Goal: Contribute content

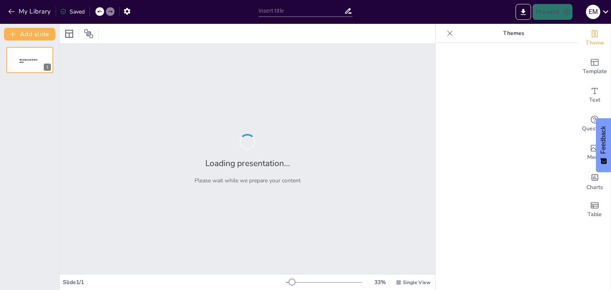
type input "Аналитика для HR: От теории к практике без лишних слов"
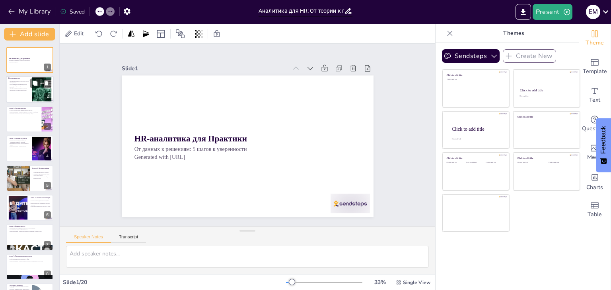
click at [23, 79] on p "Программа курса включает короткие уроки, практические задания и обратную связь …" at bounding box center [18, 81] width 21 height 4
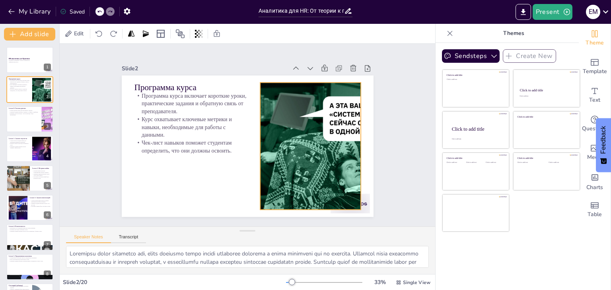
click at [321, 135] on div at bounding box center [306, 159] width 287 height 180
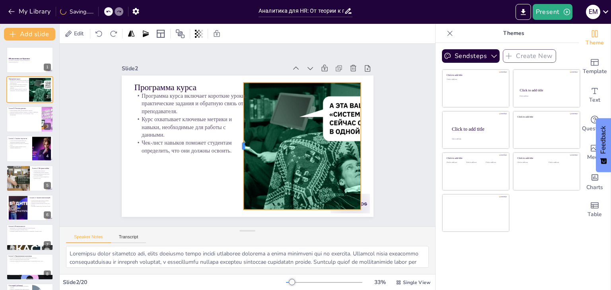
drag, startPoint x: 253, startPoint y: 143, endPoint x: 236, endPoint y: 144, distance: 16.7
click at [237, 144] on div at bounding box center [240, 146] width 6 height 127
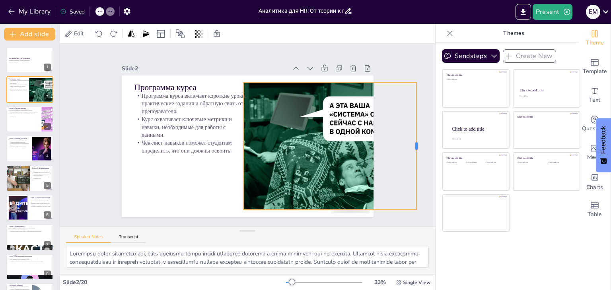
drag, startPoint x: 355, startPoint y: 145, endPoint x: 410, endPoint y: 147, distance: 55.7
click at [127, 155] on div at bounding box center [92, 211] width 69 height 113
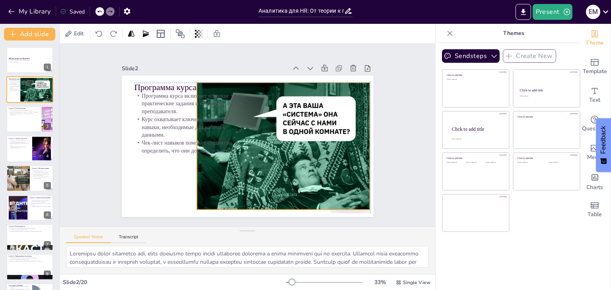
drag, startPoint x: 341, startPoint y: 140, endPoint x: 294, endPoint y: 139, distance: 46.5
click at [294, 139] on div at bounding box center [263, 146] width 267 height 127
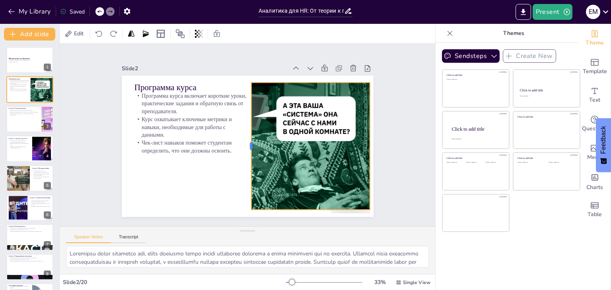
drag, startPoint x: 189, startPoint y: 144, endPoint x: 243, endPoint y: 145, distance: 54.5
click at [243, 145] on div at bounding box center [246, 146] width 19 height 127
click at [392, 167] on div "Slide 1 HR-аналитика для Практики От данных к решениям: 5 шагов к уверенности G…" at bounding box center [247, 135] width 392 height 221
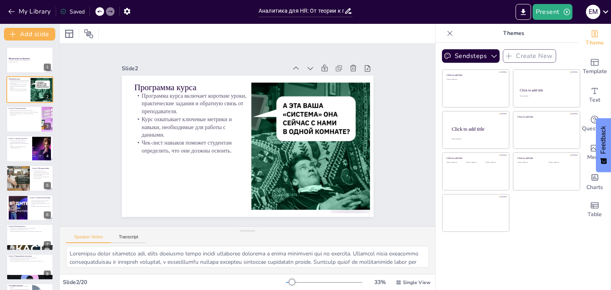
click at [386, 158] on div "Slide 1 HR-аналитика для Практики От данных к решениям: 5 шагов к уверенности G…" at bounding box center [247, 135] width 312 height 194
click at [33, 118] on div at bounding box center [30, 119] width 48 height 27
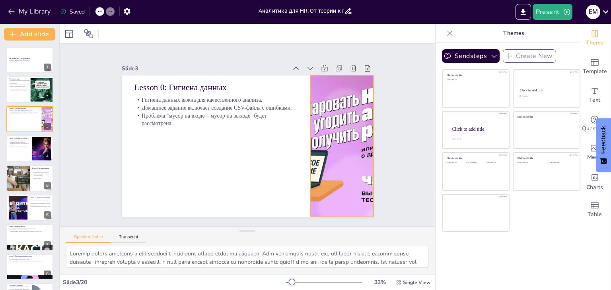
click at [320, 126] on div at bounding box center [339, 156] width 265 height 167
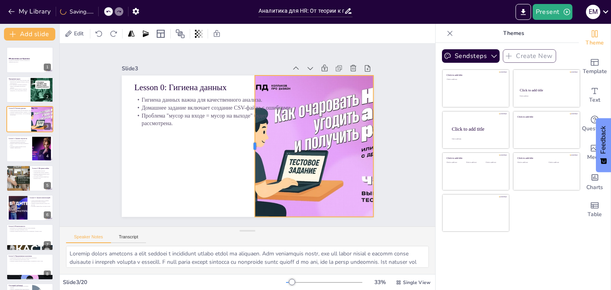
drag, startPoint x: 294, startPoint y: 143, endPoint x: 246, endPoint y: 140, distance: 47.4
click at [246, 140] on div at bounding box center [250, 147] width 21 height 142
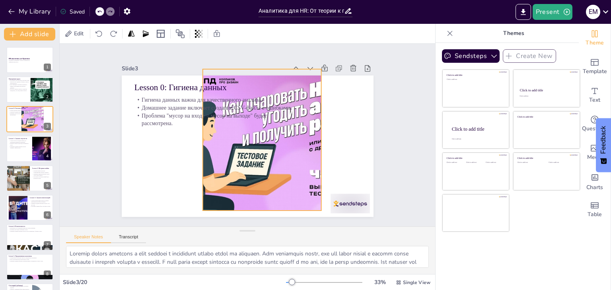
drag, startPoint x: 318, startPoint y: 145, endPoint x: 266, endPoint y: 139, distance: 52.5
click at [266, 139] on div at bounding box center [290, 140] width 252 height 142
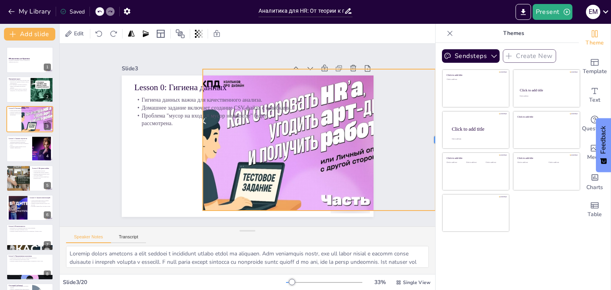
drag, startPoint x: 315, startPoint y: 138, endPoint x: 430, endPoint y: 138, distance: 115.3
click at [430, 138] on div "Document fonts Akatab Recently used Mulish Popular fonts Fonts Add slide HR-ана…" at bounding box center [305, 157] width 611 height 266
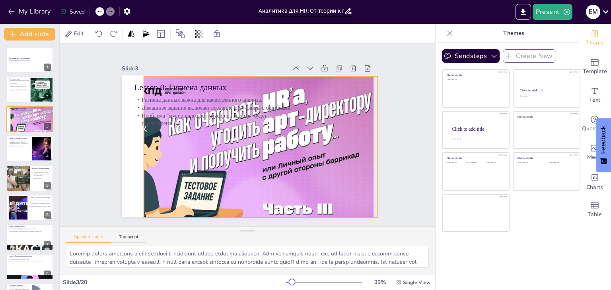
drag, startPoint x: 261, startPoint y: 130, endPoint x: 268, endPoint y: 146, distance: 17.3
click at [268, 146] on div at bounding box center [238, 165] width 290 height 206
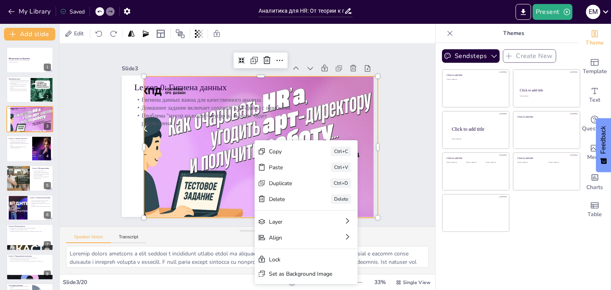
click at [401, 159] on div "Slide 1 HR-аналитика для Практики От данных к решениям: 5 шагов к уверенности G…" at bounding box center [247, 135] width 392 height 221
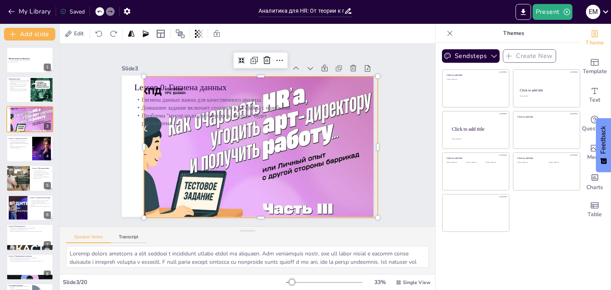
click at [266, 141] on div at bounding box center [232, 162] width 314 height 254
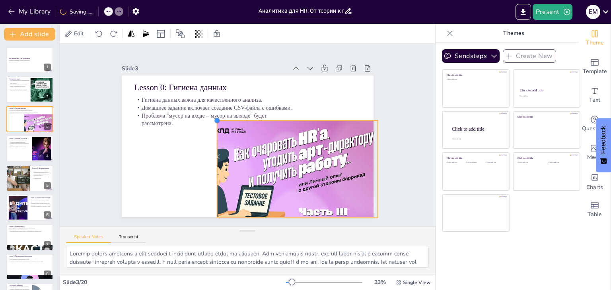
drag, startPoint x: 138, startPoint y: 74, endPoint x: 211, endPoint y: 136, distance: 96.1
click at [211, 136] on div "Lesson 0: Гигиена данных Гигиена данных важна для качественного анализа. Домашн…" at bounding box center [248, 147] width 252 height 142
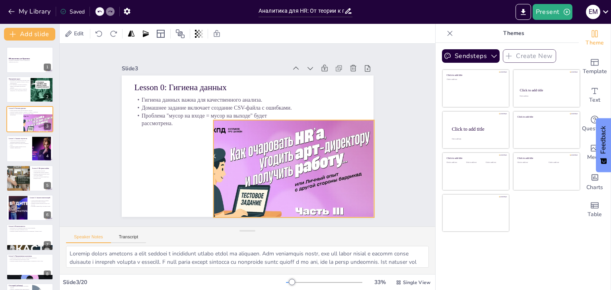
click at [281, 161] on div at bounding box center [275, 185] width 199 height 142
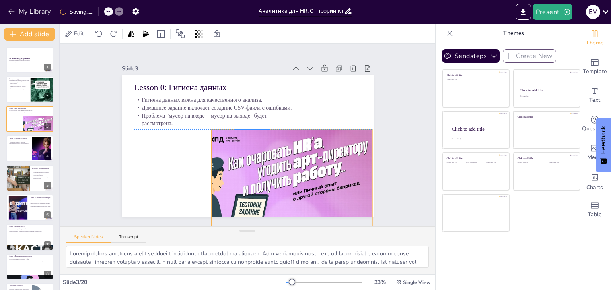
drag, startPoint x: 281, startPoint y: 161, endPoint x: 279, endPoint y: 169, distance: 8.2
click at [278, 169] on div at bounding box center [184, 140] width 188 height 221
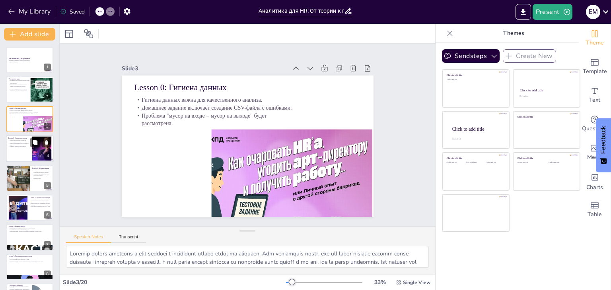
click at [25, 143] on p "Формула Turnover Rate будет разобрана в уроке." at bounding box center [18, 144] width 21 height 3
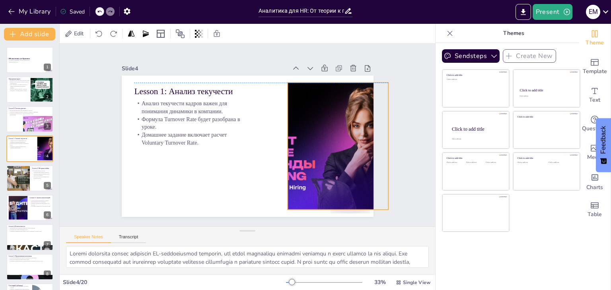
drag, startPoint x: 306, startPoint y: 142, endPoint x: 333, endPoint y: 141, distance: 27.5
click at [333, 141] on div at bounding box center [333, 165] width 250 height 172
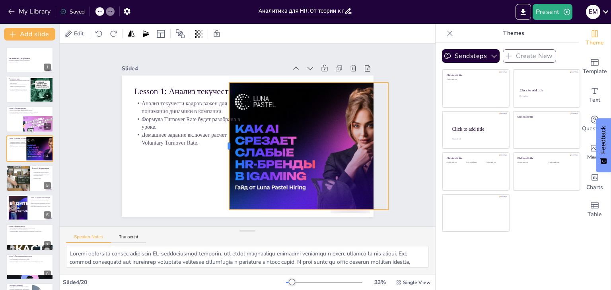
drag, startPoint x: 279, startPoint y: 144, endPoint x: 221, endPoint y: 148, distance: 58.6
click at [221, 148] on div at bounding box center [224, 143] width 19 height 127
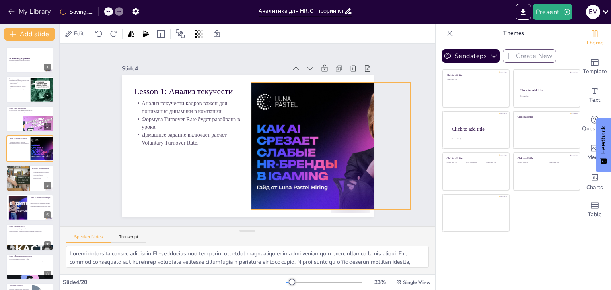
drag, startPoint x: 297, startPoint y: 143, endPoint x: 320, endPoint y: 143, distance: 23.1
click at [320, 143] on div at bounding box center [357, 158] width 241 height 151
click at [376, 214] on div "Slide 1 HR-аналитика для Практики От данных к решениям: 5 шагов к уверенности G…" at bounding box center [247, 135] width 257 height 405
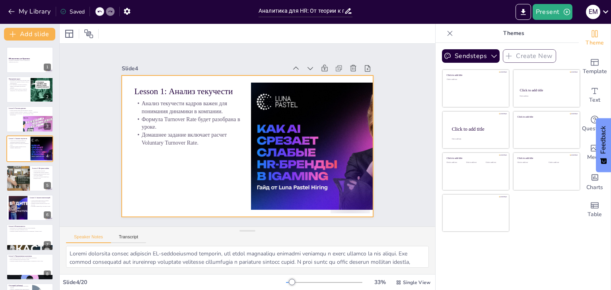
click at [168, 163] on div at bounding box center [248, 147] width 252 height 142
click at [29, 172] on div at bounding box center [17, 178] width 51 height 27
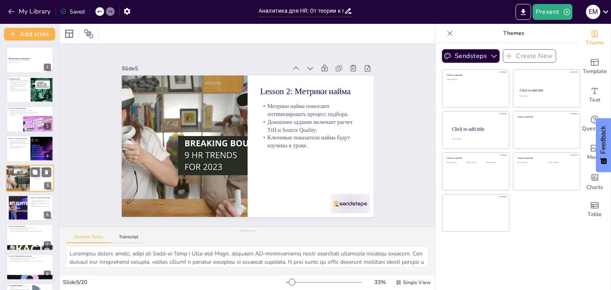
scroll to position [13, 0]
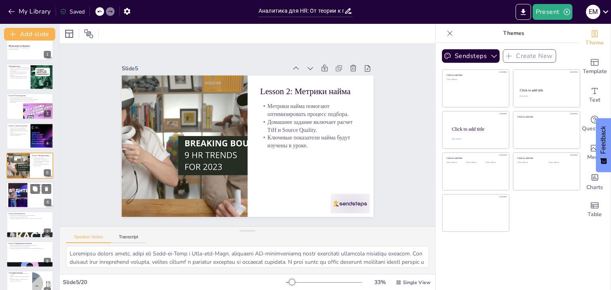
click at [31, 198] on div at bounding box center [30, 195] width 48 height 27
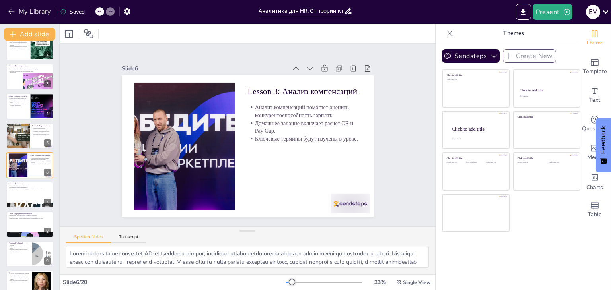
click at [382, 141] on div "Slide 1 HR-аналитика для Практики От данных к решениям: 5 шагов к уверенности G…" at bounding box center [247, 135] width 312 height 194
click at [15, 201] on div at bounding box center [30, 195] width 48 height 27
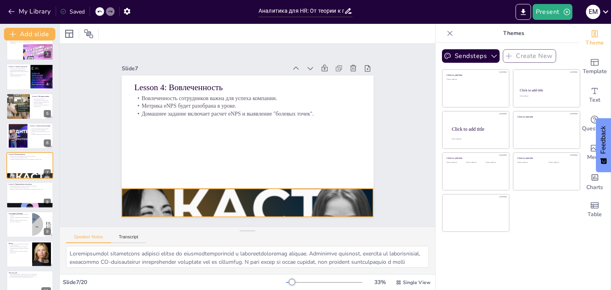
click at [286, 204] on div at bounding box center [220, 197] width 332 height 332
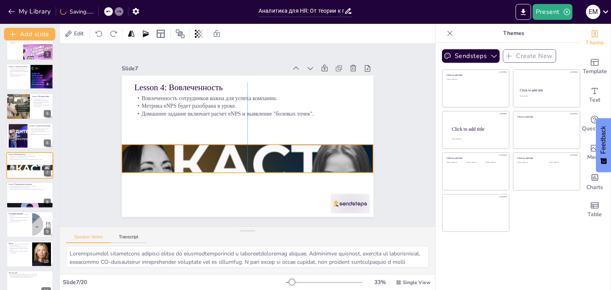
drag, startPoint x: 267, startPoint y: 204, endPoint x: 266, endPoint y: 150, distance: 53.7
click at [266, 154] on div at bounding box center [245, 158] width 277 height 277
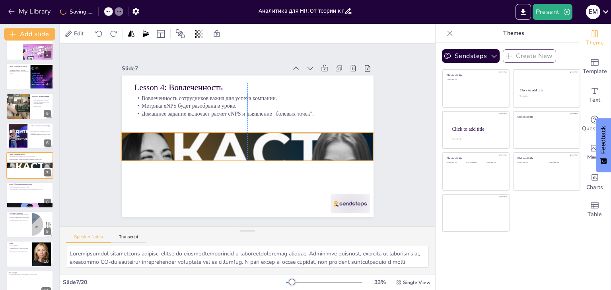
drag, startPoint x: 264, startPoint y: 155, endPoint x: 265, endPoint y: 148, distance: 7.2
click at [265, 148] on div at bounding box center [246, 146] width 277 height 277
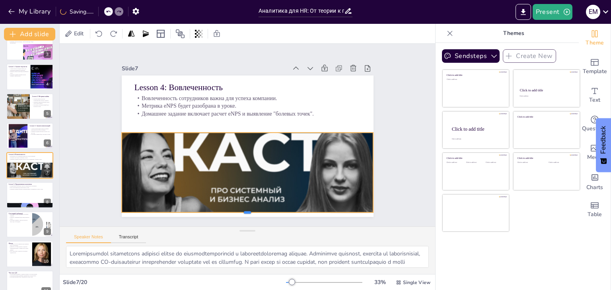
drag, startPoint x: 240, startPoint y: 160, endPoint x: 219, endPoint y: 212, distance: 55.8
click at [219, 212] on div at bounding box center [238, 215] width 251 height 33
click at [394, 128] on div "Slide 1 HR-аналитика для Практики От данных к решениям: 5 шагов к уверенности G…" at bounding box center [247, 135] width 375 height 183
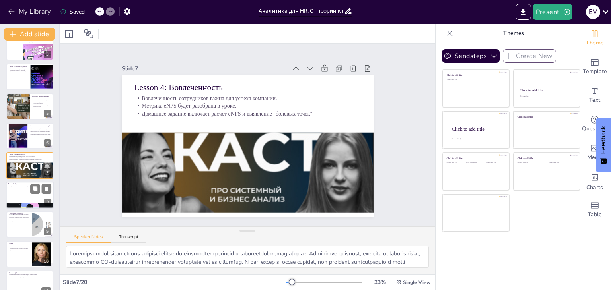
click at [23, 198] on div at bounding box center [30, 195] width 48 height 27
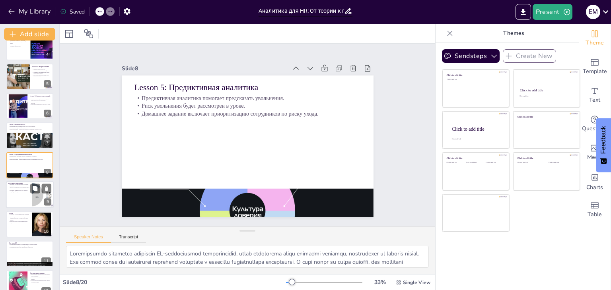
click at [11, 198] on div at bounding box center [30, 194] width 48 height 27
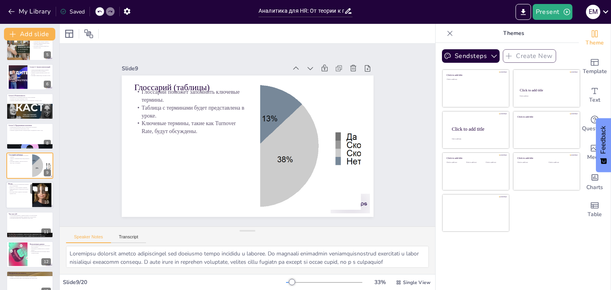
click at [15, 202] on div at bounding box center [30, 195] width 48 height 27
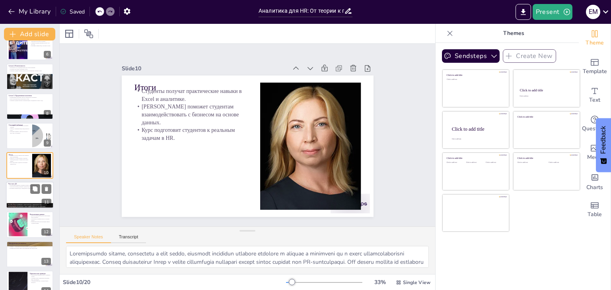
click at [22, 193] on div at bounding box center [30, 195] width 48 height 27
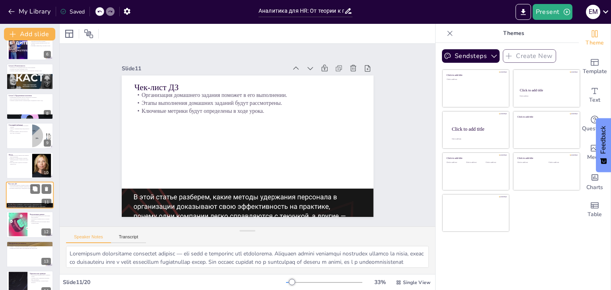
scroll to position [190, 0]
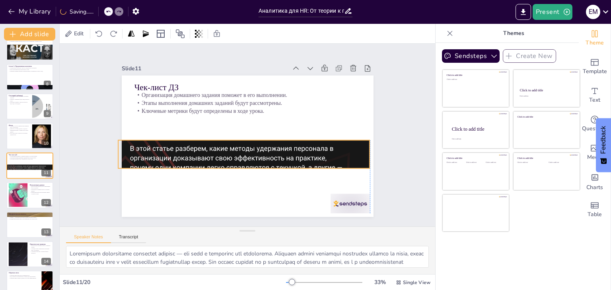
drag, startPoint x: 191, startPoint y: 204, endPoint x: 186, endPoint y: 155, distance: 48.7
click at [186, 155] on div at bounding box center [244, 155] width 252 height 252
click at [29, 233] on div at bounding box center [30, 224] width 48 height 27
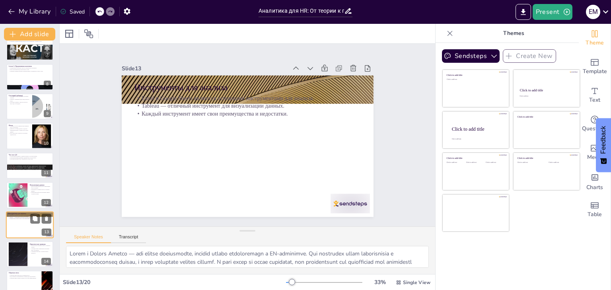
scroll to position [249, 0]
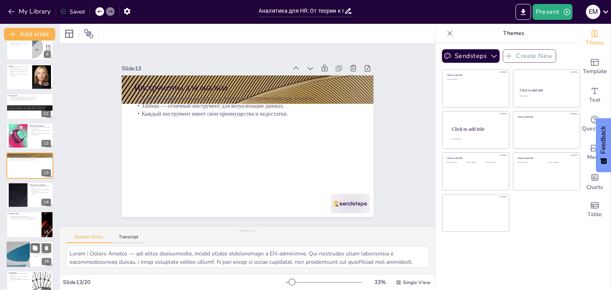
click at [12, 251] on div at bounding box center [18, 254] width 48 height 27
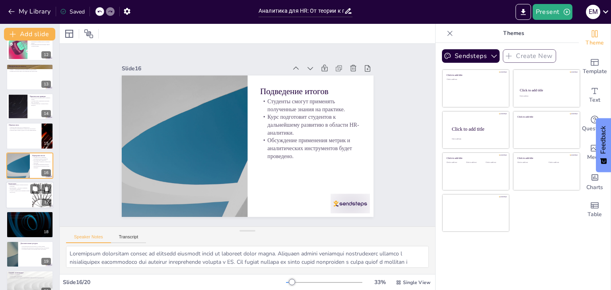
scroll to position [351, 0]
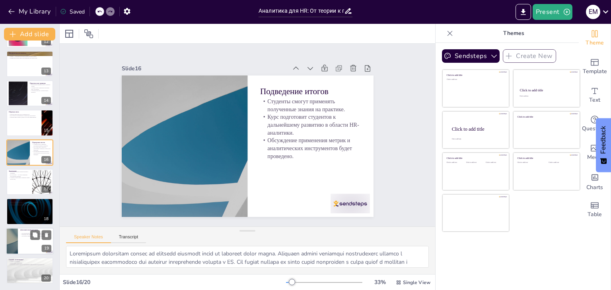
click at [16, 236] on div at bounding box center [12, 241] width 48 height 27
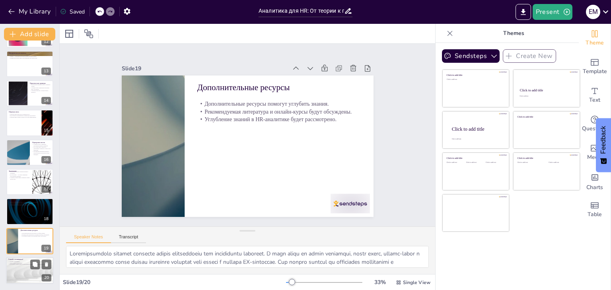
click at [16, 268] on div at bounding box center [30, 270] width 48 height 27
type textarea "Важно завершить курс на положительной ноте и поблагодарить студентов за их учас…"
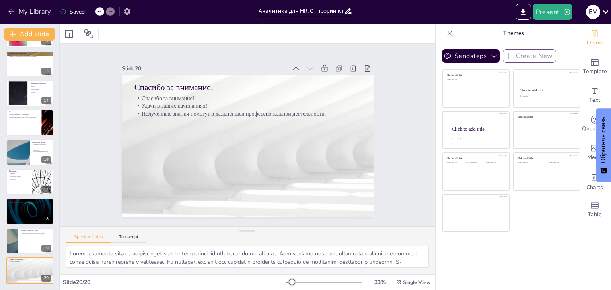
click at [125, 13] on icon "button" at bounding box center [127, 11] width 6 height 7
click at [127, 13] on icon "button" at bounding box center [127, 11] width 6 height 7
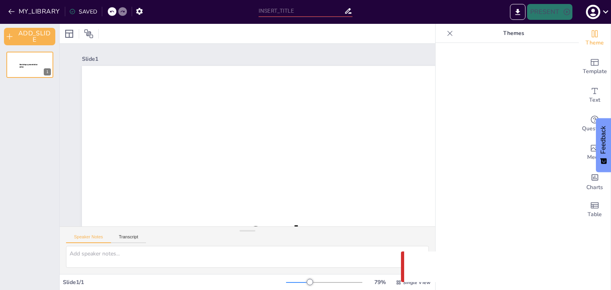
type input "Аналитика для HR: От теории к практике без лишних слов"
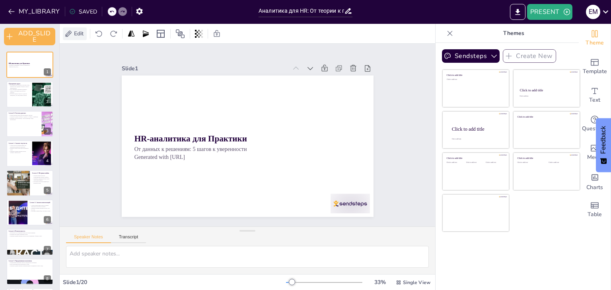
click at [70, 33] on icon at bounding box center [69, 33] width 6 height 6
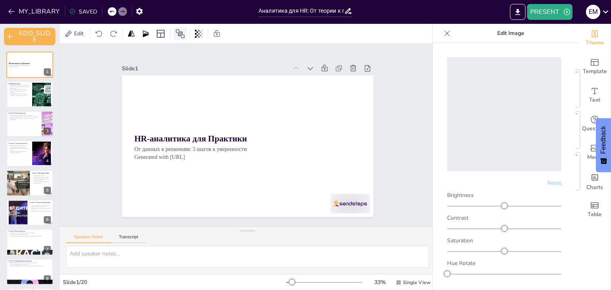
click at [186, 37] on div at bounding box center [180, 33] width 13 height 13
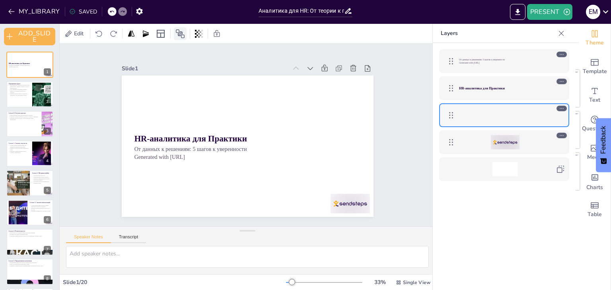
click at [181, 31] on icon at bounding box center [180, 33] width 9 height 9
click at [180, 34] on icon at bounding box center [180, 33] width 9 height 9
click at [564, 35] on icon at bounding box center [561, 33] width 8 height 8
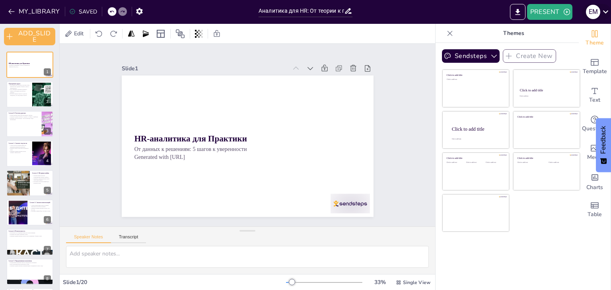
click at [606, 10] on icon at bounding box center [605, 11] width 11 height 11
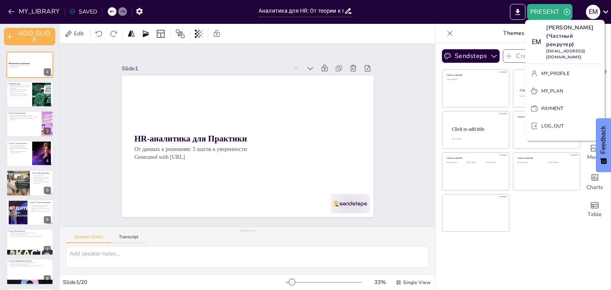
click at [606, 10] on div at bounding box center [305, 145] width 611 height 290
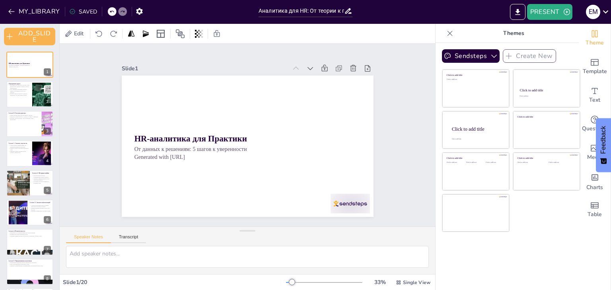
click at [603, 155] on button "Feedback" at bounding box center [602, 145] width 15 height 54
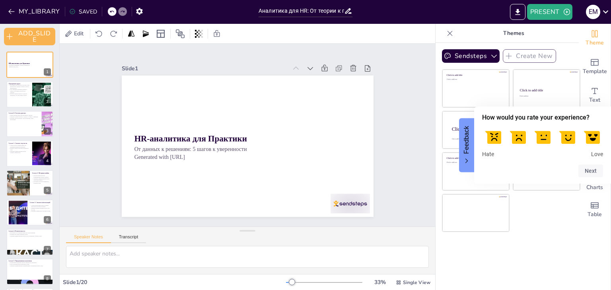
click at [464, 159] on icon "Feedback - Hide survey" at bounding box center [466, 161] width 5 height 5
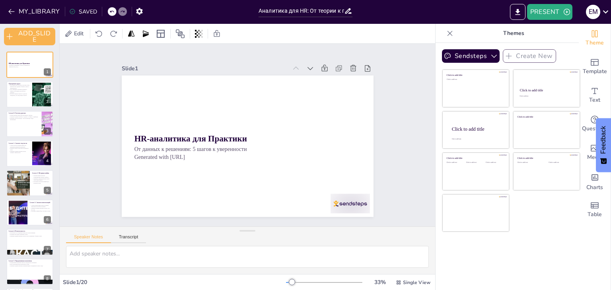
click at [31, 18] on div "MY_LIBRARY SAVED" at bounding box center [127, 11] width 254 height 22
click at [38, 14] on button "MY_LIBRARY" at bounding box center [34, 11] width 57 height 13
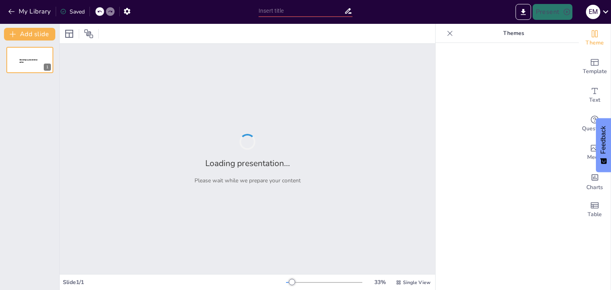
type input "Аналитика в HR: Стратегии для Успеха и Устойчивого Развития"
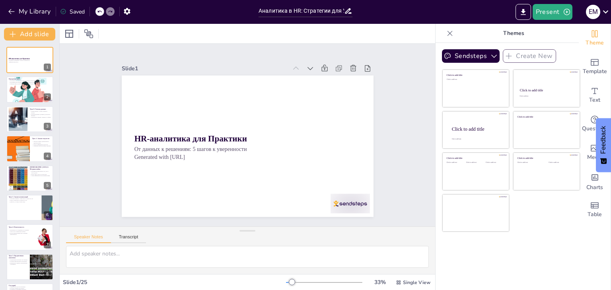
checkbox input "true"
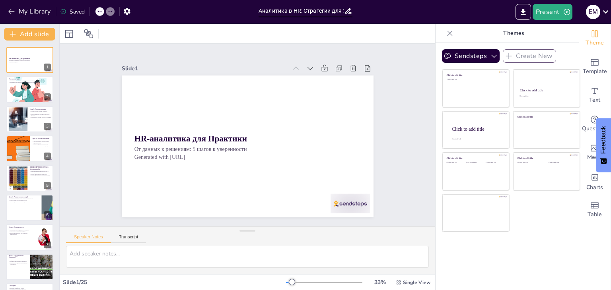
checkbox input "true"
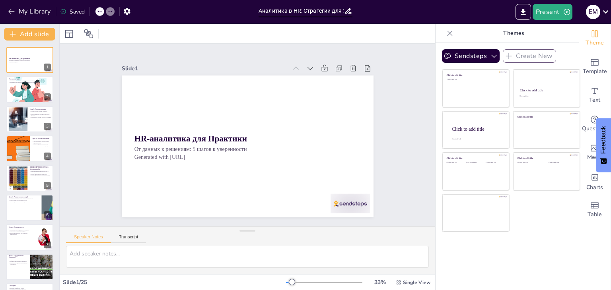
checkbox input "true"
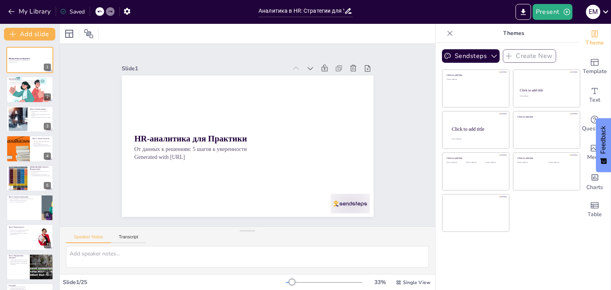
checkbox input "true"
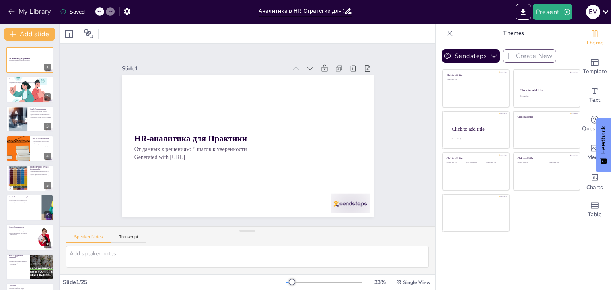
checkbox input "true"
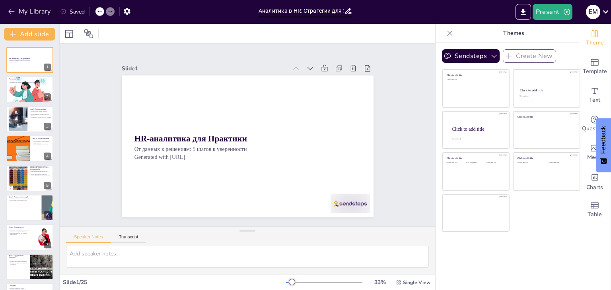
checkbox input "true"
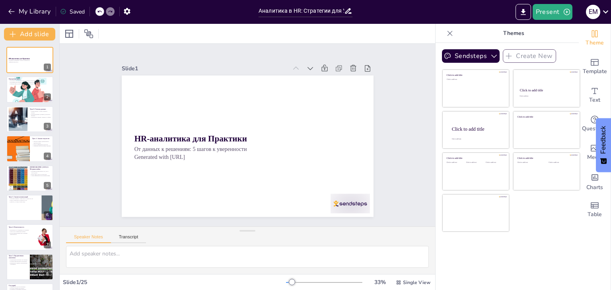
checkbox input "true"
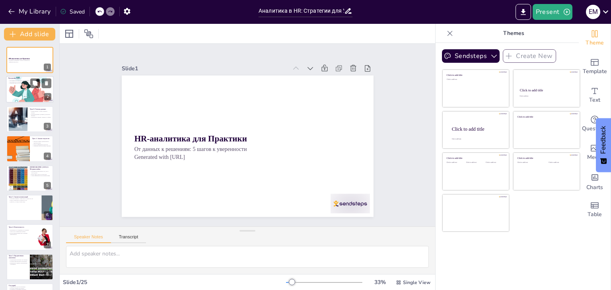
checkbox input "true"
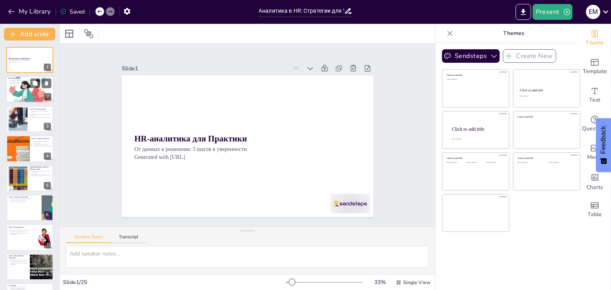
checkbox input "true"
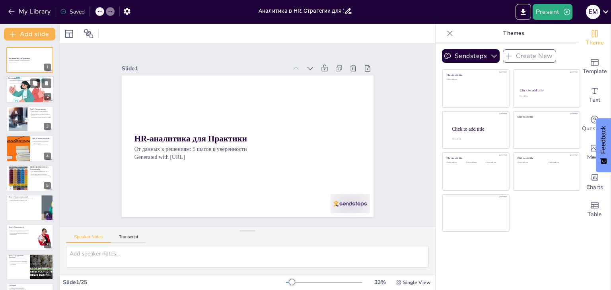
checkbox input "true"
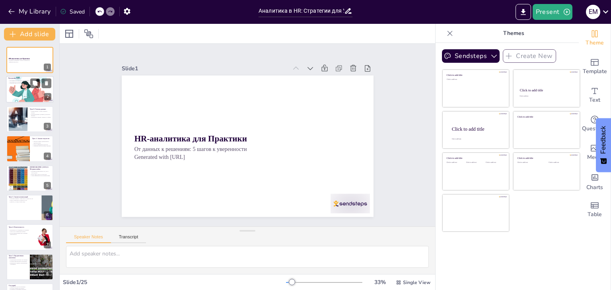
checkbox input "true"
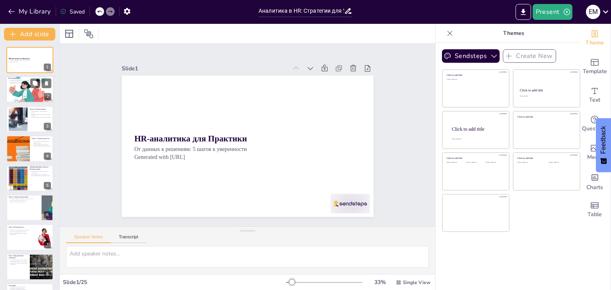
checkbox input "true"
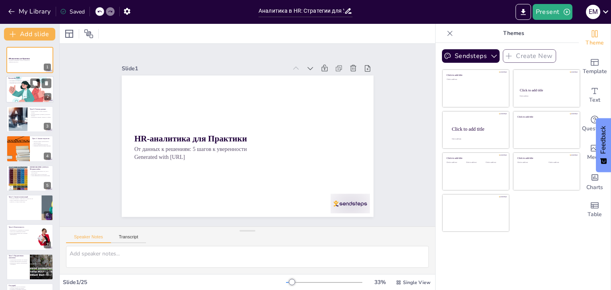
checkbox input "true"
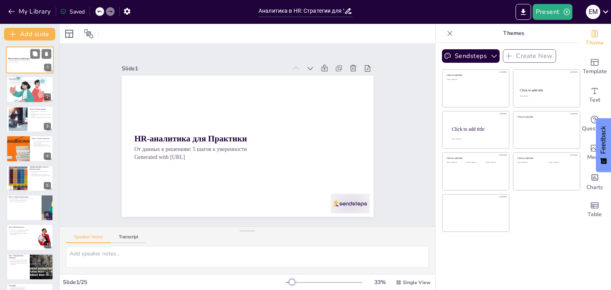
checkbox input "true"
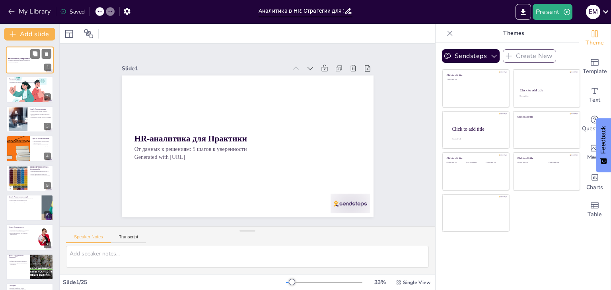
checkbox input "true"
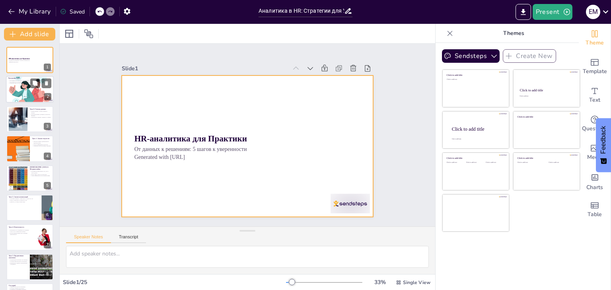
checkbox input "true"
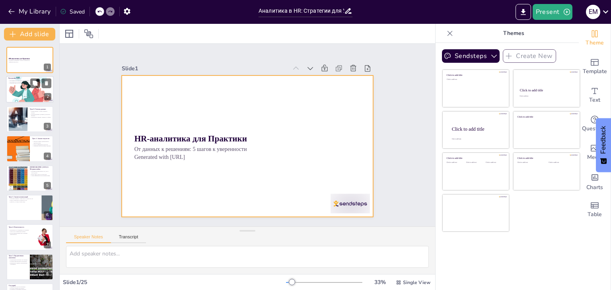
checkbox input "true"
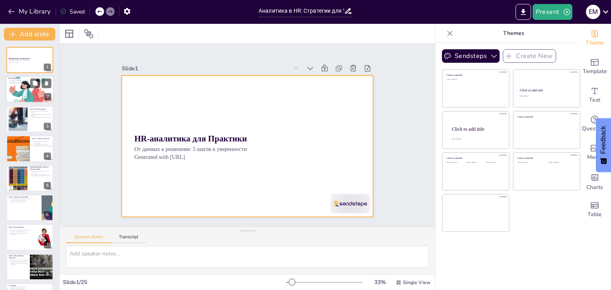
checkbox input "true"
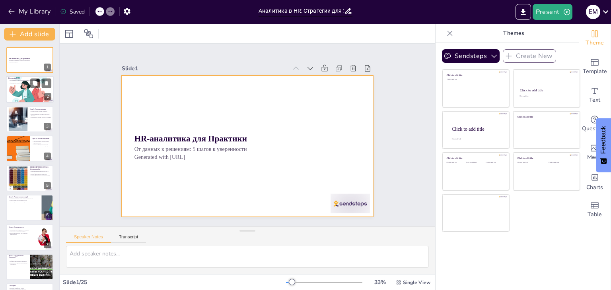
checkbox input "true"
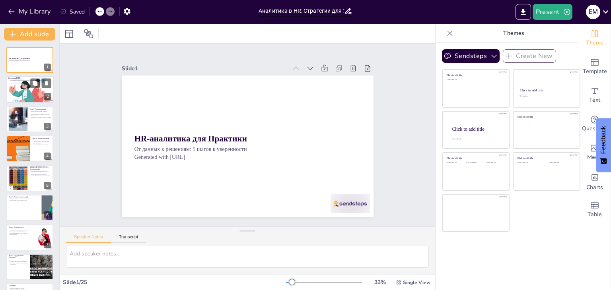
click at [27, 95] on div at bounding box center [30, 90] width 48 height 48
type textarea "Loremip dolor sitametc adipisc elits, doe tem inc utlaboreetdo magnaaliquaen ad…"
checkbox input "true"
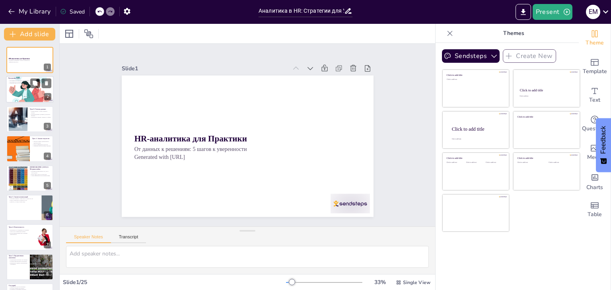
checkbox input "true"
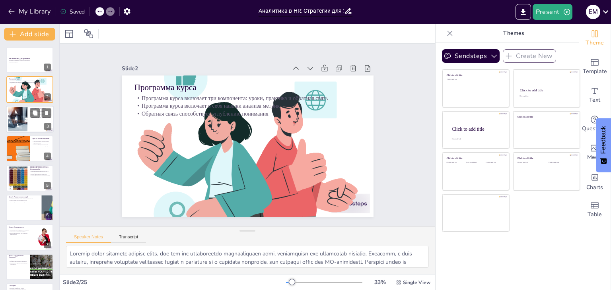
checkbox input "true"
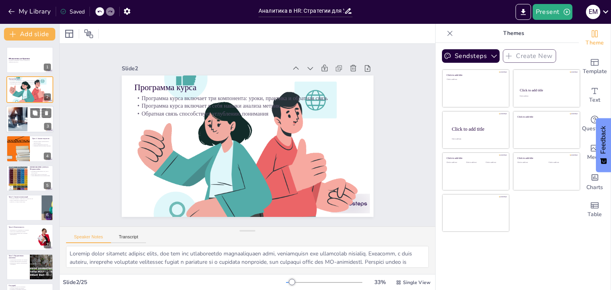
checkbox input "true"
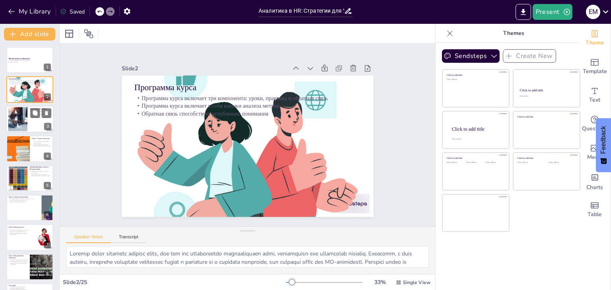
checkbox input "true"
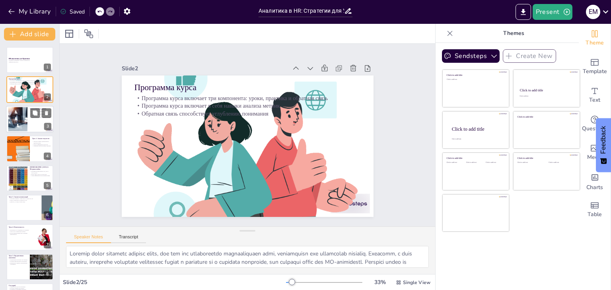
checkbox input "true"
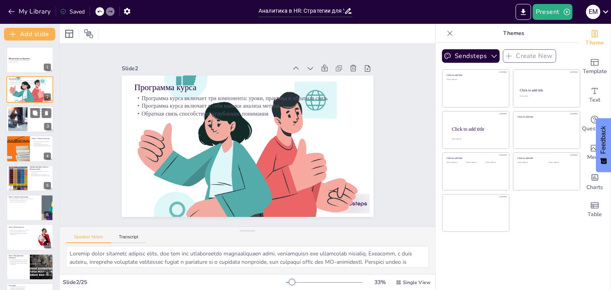
checkbox input "true"
click at [27, 122] on div at bounding box center [18, 119] width 37 height 24
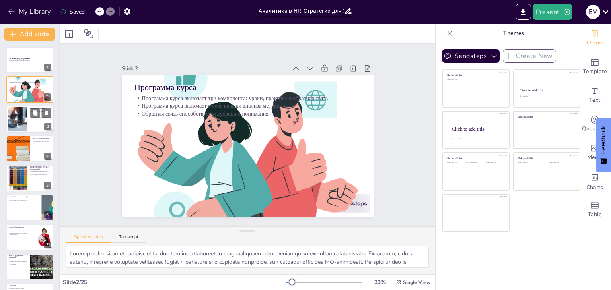
type textarea "Loremip dolors ametcons adipiscingelitse doeiusmo tem incididuntu laboreet dolo…"
checkbox input "true"
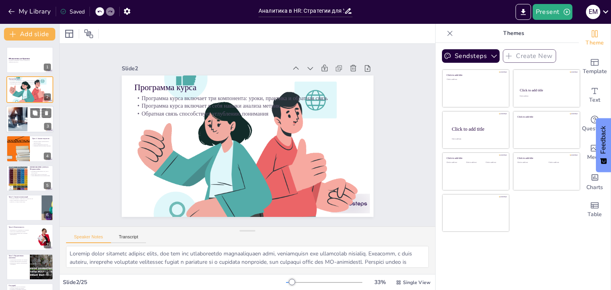
checkbox input "true"
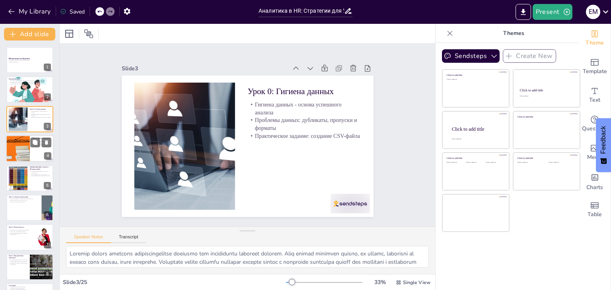
checkbox input "true"
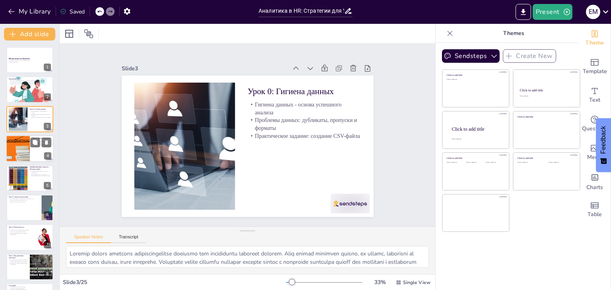
checkbox input "true"
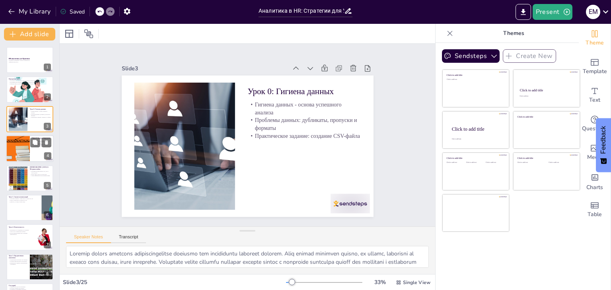
checkbox input "true"
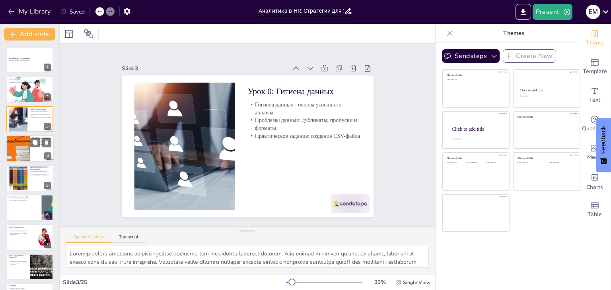
checkbox input "true"
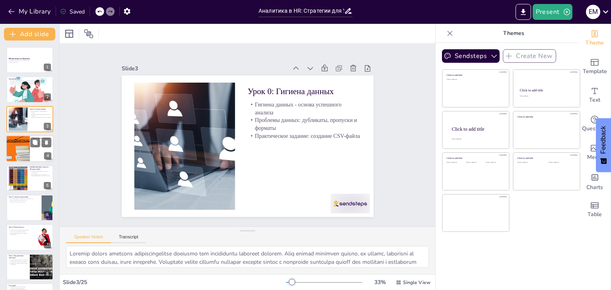
checkbox input "true"
click at [17, 147] on div at bounding box center [17, 148] width 50 height 27
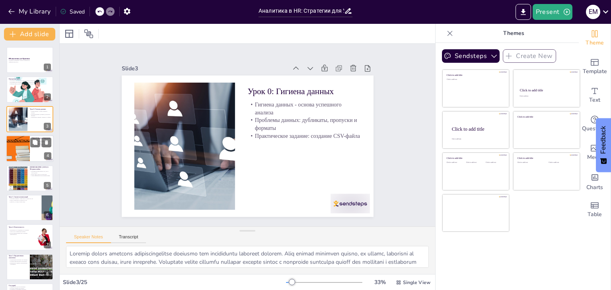
type textarea "Loremipsu dolors ametcons adipisc elits doeiusmodtem i utlaboreetdolo magnaaliq…"
checkbox input "true"
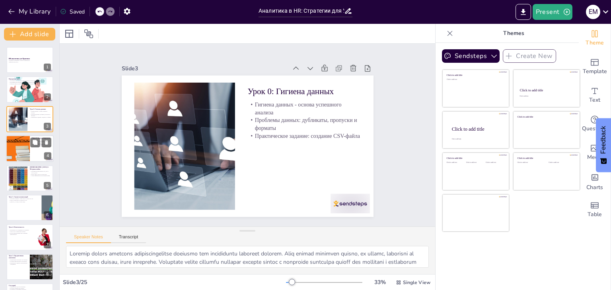
checkbox input "true"
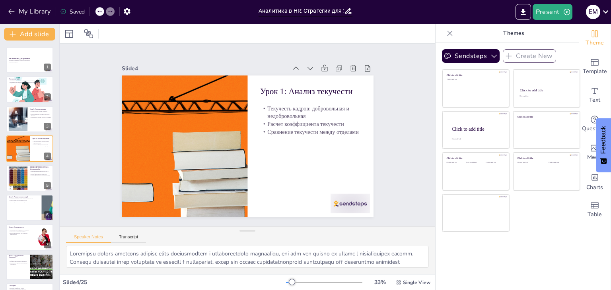
checkbox input "true"
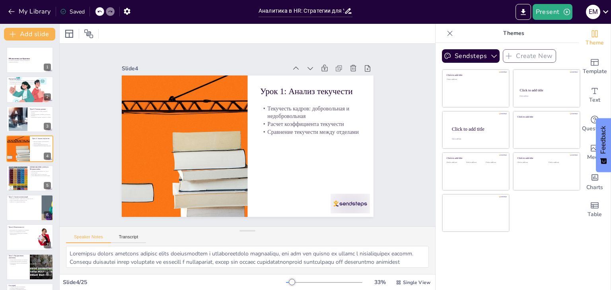
checkbox input "true"
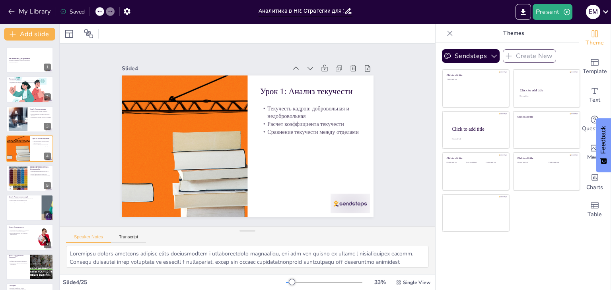
checkbox input "true"
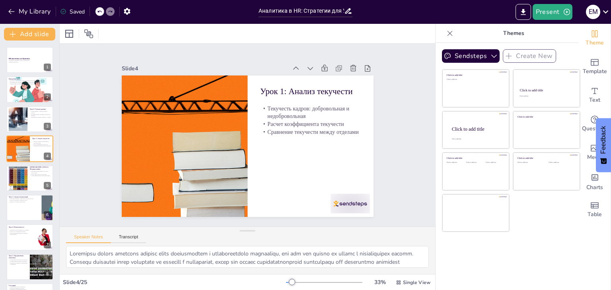
checkbox input "true"
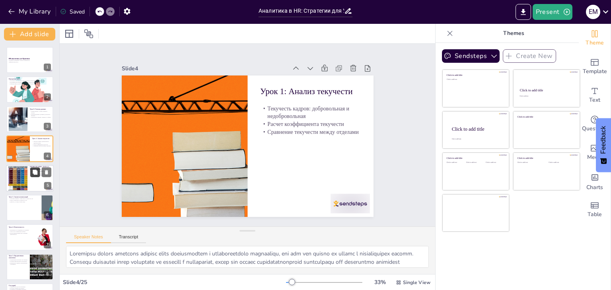
checkbox input "true"
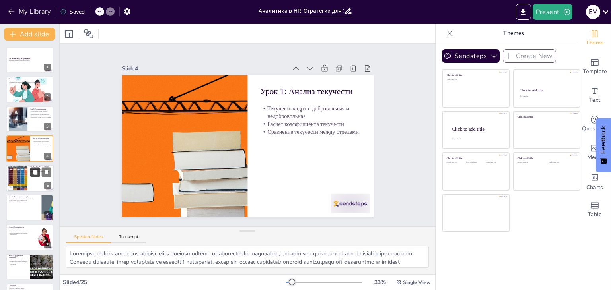
checkbox input "true"
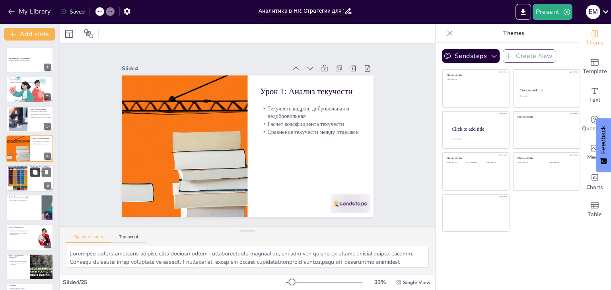
checkbox input "true"
click at [39, 176] on button at bounding box center [35, 172] width 10 height 10
type textarea "Loremi dolorsit ametco adipi elitsed doeiusmodt incid utlabo etdoloremagna al e…"
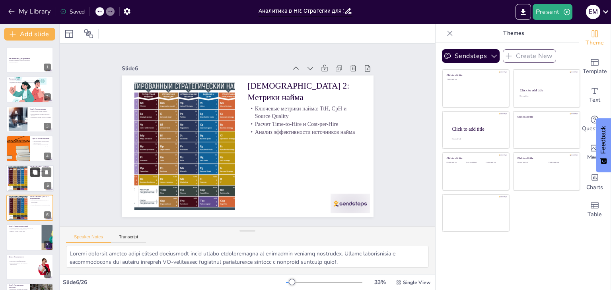
checkbox input "true"
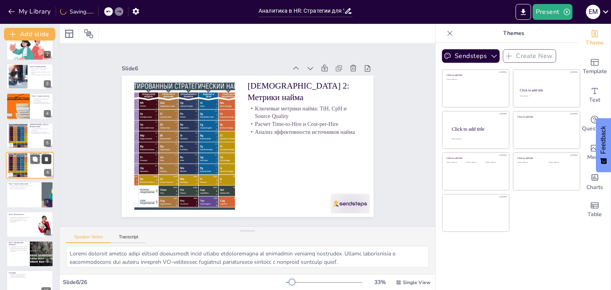
click at [49, 155] on button at bounding box center [47, 159] width 10 height 10
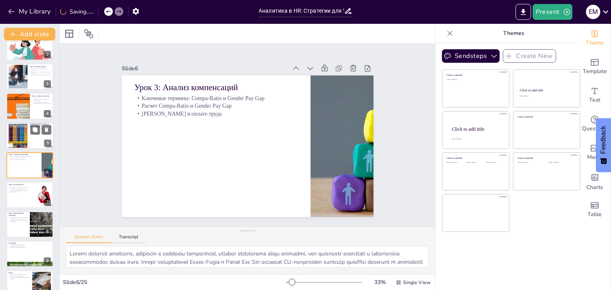
click at [21, 135] on div at bounding box center [17, 136] width 43 height 24
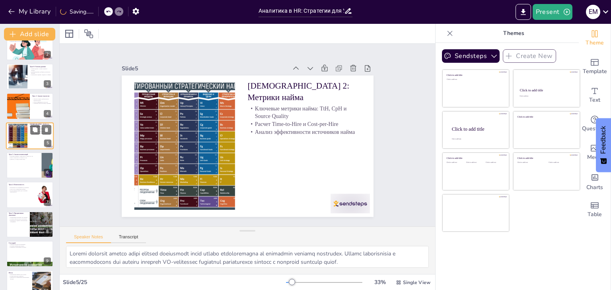
scroll to position [13, 0]
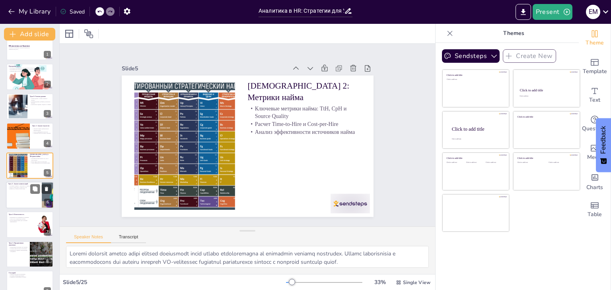
click at [15, 190] on div at bounding box center [30, 195] width 48 height 27
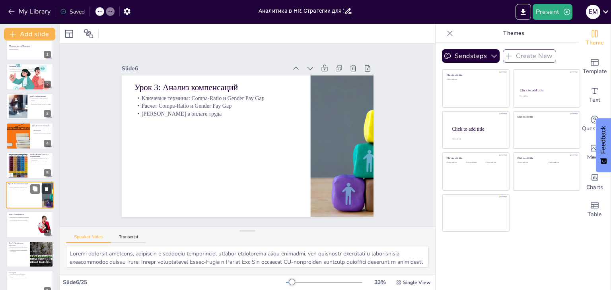
scroll to position [43, 0]
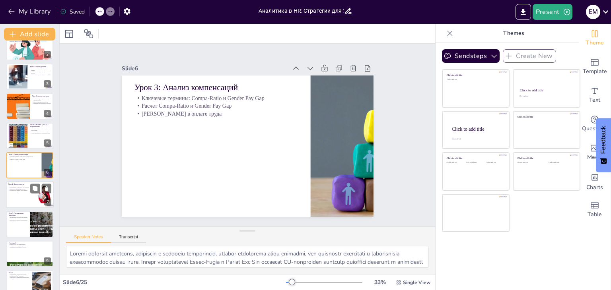
click at [13, 196] on div at bounding box center [30, 195] width 48 height 27
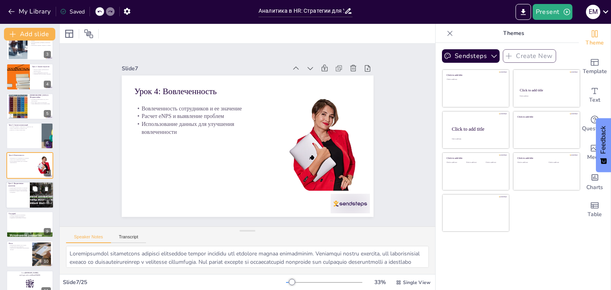
click at [11, 201] on div at bounding box center [30, 195] width 48 height 27
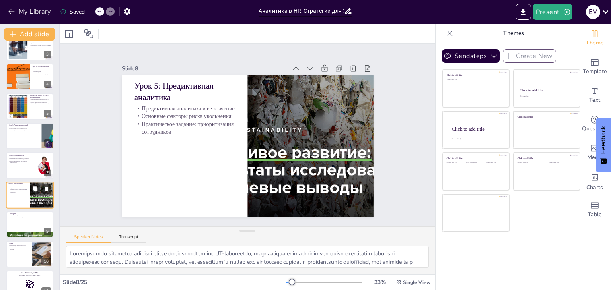
scroll to position [102, 0]
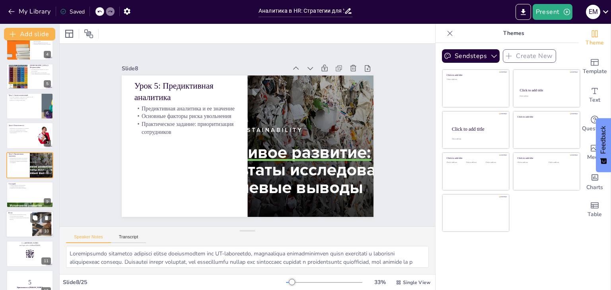
click at [17, 229] on div at bounding box center [30, 224] width 48 height 27
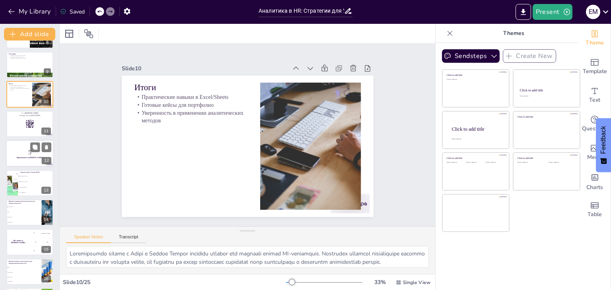
scroll to position [240, 0]
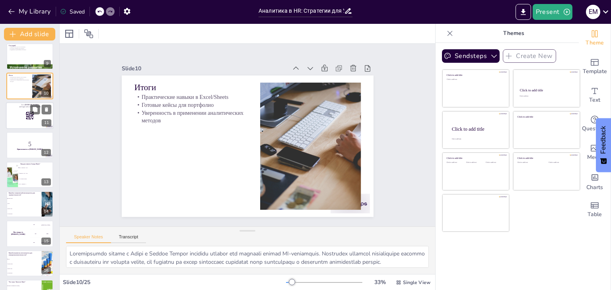
click at [17, 116] on div at bounding box center [30, 115] width 48 height 27
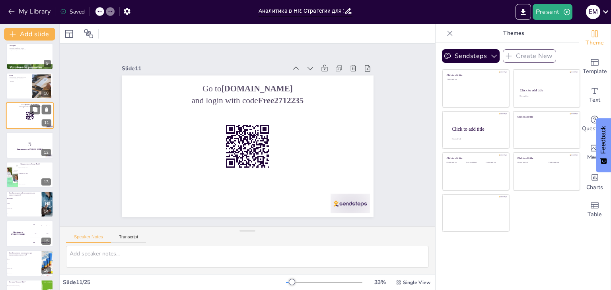
scroll to position [190, 0]
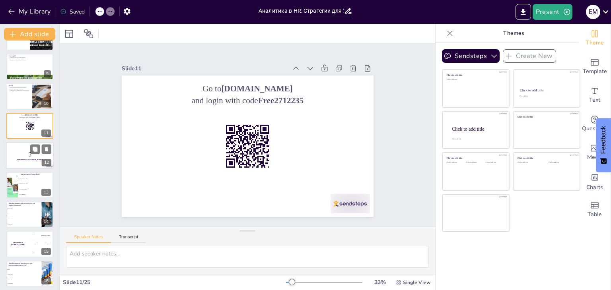
click at [23, 151] on p "5" at bounding box center [29, 154] width 43 height 9
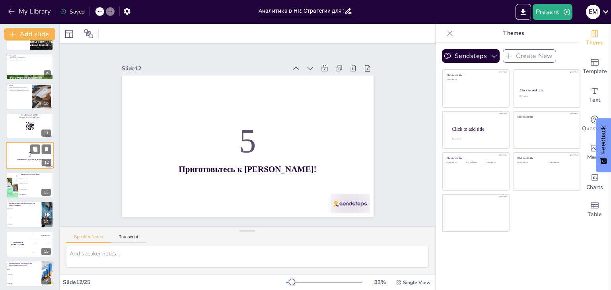
scroll to position [219, 0]
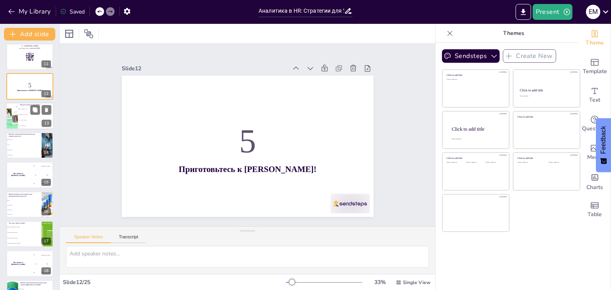
click at [26, 116] on li "(Midpoint / ЗП) × 100%" at bounding box center [36, 115] width 36 height 6
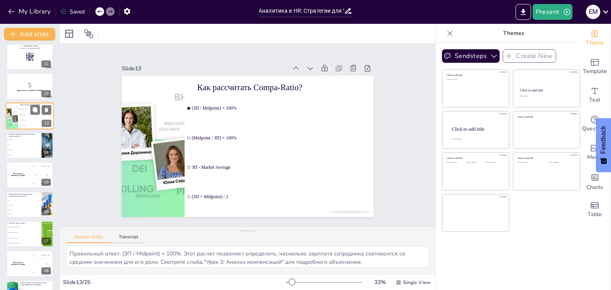
scroll to position [249, 0]
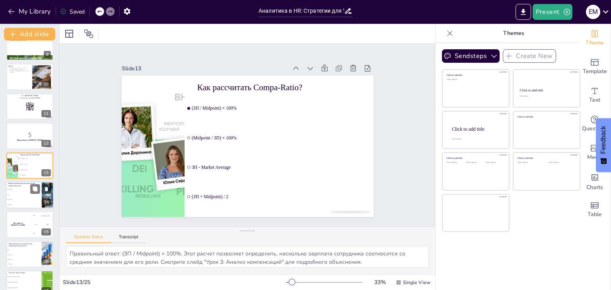
click at [31, 198] on li "Time-to-Hire" at bounding box center [24, 199] width 36 height 5
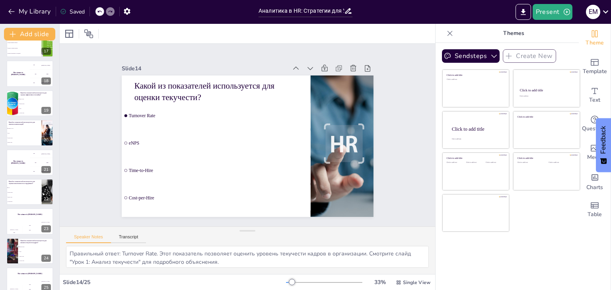
scroll to position [499, 0]
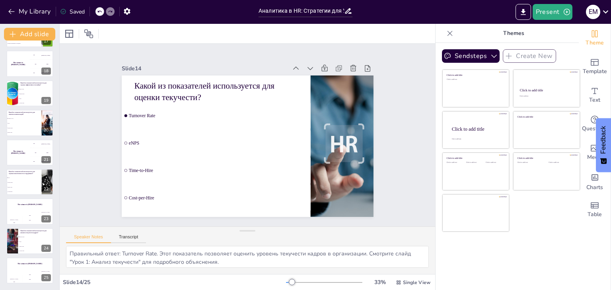
click at [29, 210] on div "The winner is [PERSON_NAME]" at bounding box center [29, 204] width 47 height 13
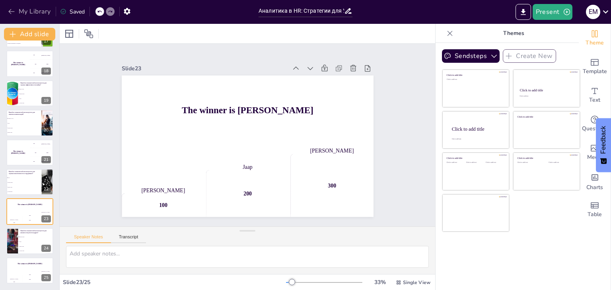
click at [33, 13] on button "My Library" at bounding box center [30, 11] width 48 height 13
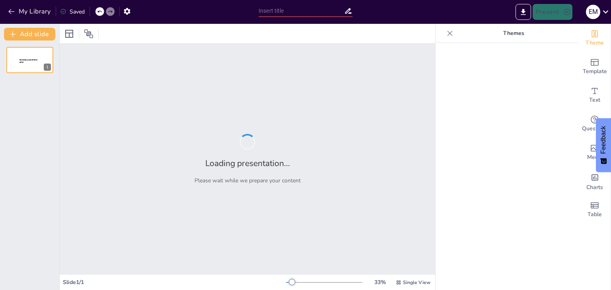
type input "HR-аналитика: Путь от данных к эффективным решениям"
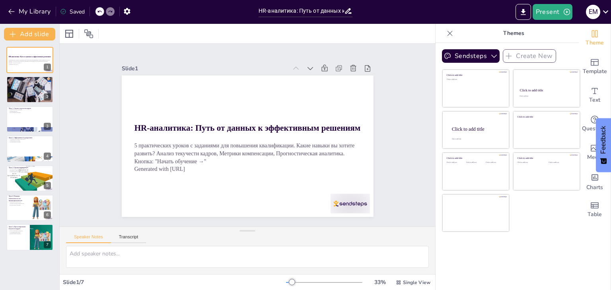
click at [379, 182] on div "Slide 1 HR-аналитика: Путь от данных к эффективным решениям 5 практических урок…" at bounding box center [247, 135] width 320 height 330
click at [24, 94] on div at bounding box center [30, 90] width 48 height 32
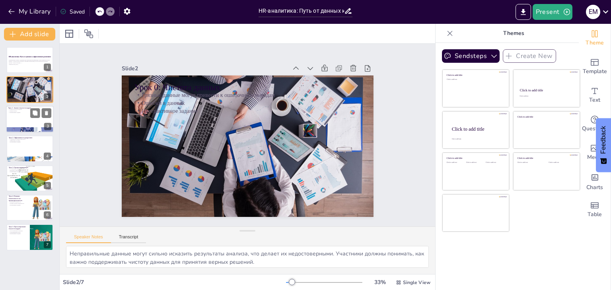
click at [19, 121] on div at bounding box center [30, 119] width 48 height 27
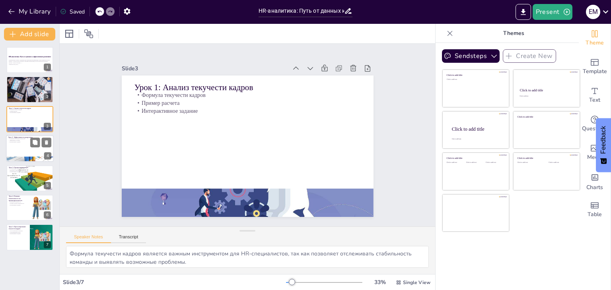
click at [14, 151] on div at bounding box center [30, 148] width 48 height 27
type textarea "Сравнение различных источников рекрутинга помогает HR-специалистам лучше понять…"
